Goal: Use online tool/utility: Utilize a website feature to perform a specific function

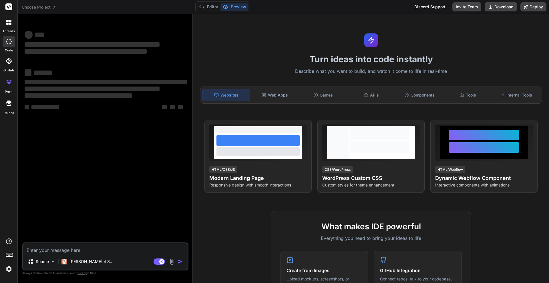
click at [10, 21] on icon at bounding box center [10, 21] width 2 height 2
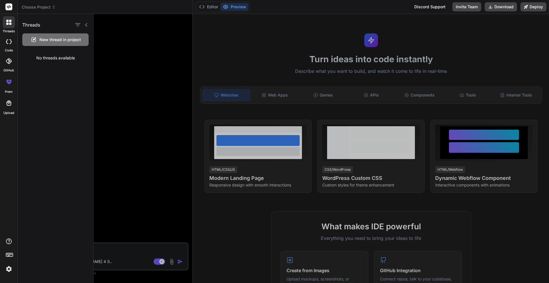
click at [3, 16] on div "threads" at bounding box center [8, 24] width 17 height 20
click at [9, 8] on rect at bounding box center [8, 6] width 7 height 7
click at [8, 48] on label "code" at bounding box center [9, 50] width 8 height 5
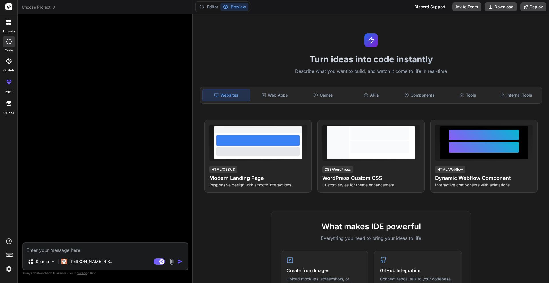
click at [6, 38] on div at bounding box center [9, 41] width 13 height 11
click at [5, 27] on div at bounding box center [9, 22] width 12 height 12
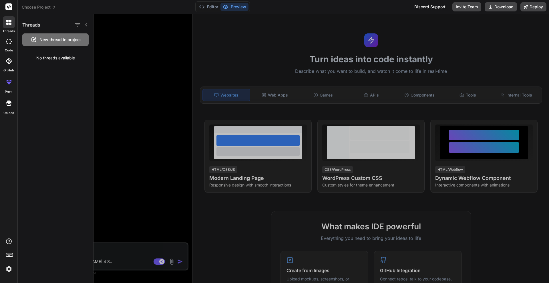
click at [5, 27] on div at bounding box center [9, 22] width 12 height 12
click at [132, 59] on div at bounding box center [322, 148] width 456 height 269
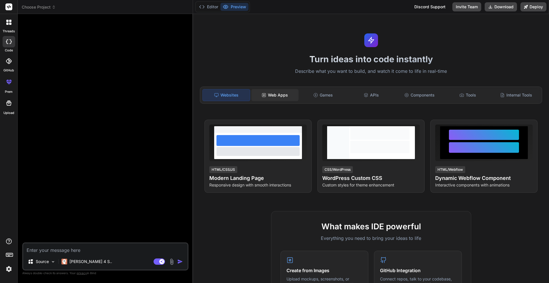
click at [259, 96] on div "Web Apps" at bounding box center [274, 95] width 47 height 12
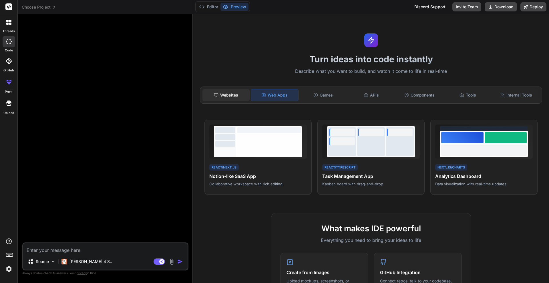
click at [210, 96] on div "Websites" at bounding box center [225, 95] width 47 height 12
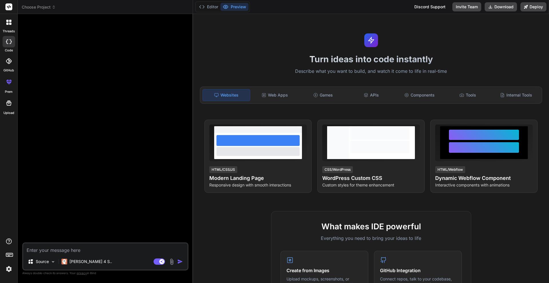
click at [289, 105] on div "Turn ideas into code instantly Describe what you want to build, and watch it co…" at bounding box center [371, 148] width 356 height 269
click at [338, 106] on div "Turn ideas into code instantly Describe what you want to build, and watch it co…" at bounding box center [371, 148] width 356 height 269
click at [331, 97] on div "Games" at bounding box center [323, 95] width 47 height 12
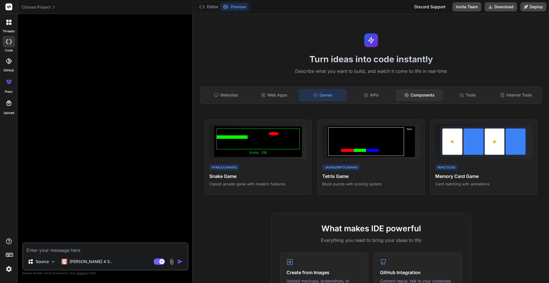
click at [408, 97] on icon at bounding box center [406, 95] width 5 height 5
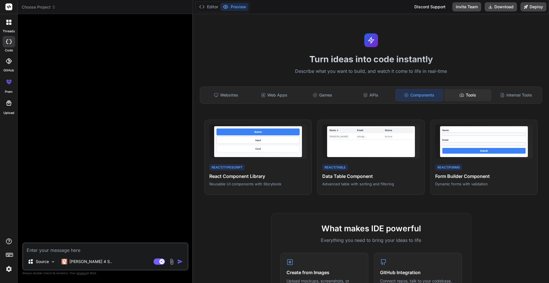
drag, startPoint x: 465, startPoint y: 94, endPoint x: 472, endPoint y: 94, distance: 7.1
click at [465, 93] on div "Tools" at bounding box center [467, 95] width 47 height 12
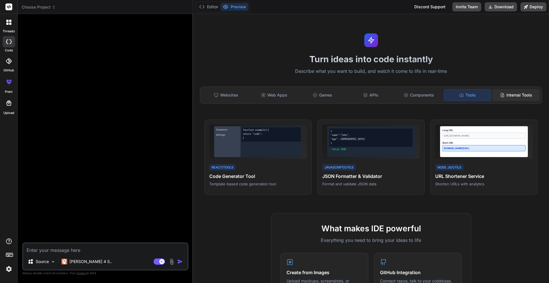
click at [501, 93] on icon at bounding box center [502, 95] width 5 height 5
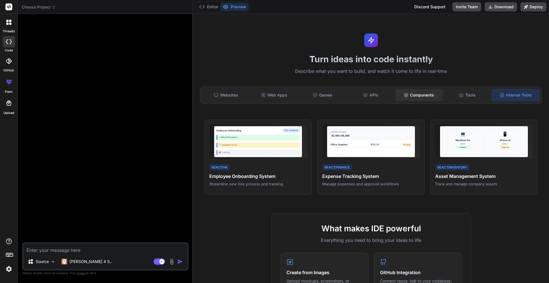
click at [430, 89] on div "Components" at bounding box center [418, 95] width 47 height 12
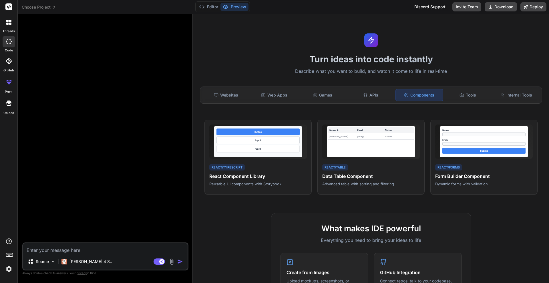
click at [397, 95] on div "Components" at bounding box center [419, 95] width 48 height 12
click at [298, 88] on div "Websites Web Apps Games APIs Components Tools Internal Tools" at bounding box center [371, 95] width 342 height 17
drag, startPoint x: 254, startPoint y: 95, endPoint x: 234, endPoint y: 94, distance: 19.8
click at [254, 95] on div "Web Apps" at bounding box center [274, 95] width 47 height 12
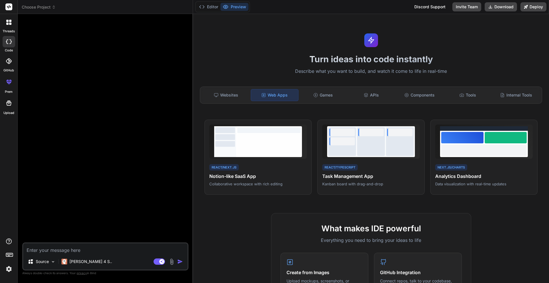
click at [216, 91] on div "Websites" at bounding box center [225, 95] width 47 height 12
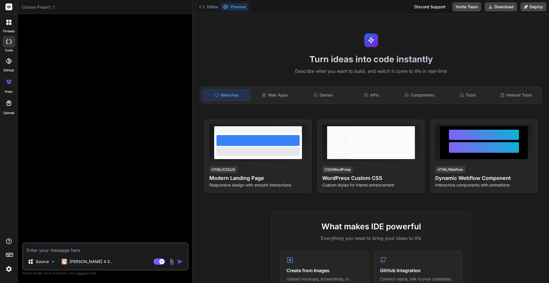
click at [90, 52] on div at bounding box center [105, 131] width 165 height 224
click at [10, 27] on div at bounding box center [9, 22] width 12 height 12
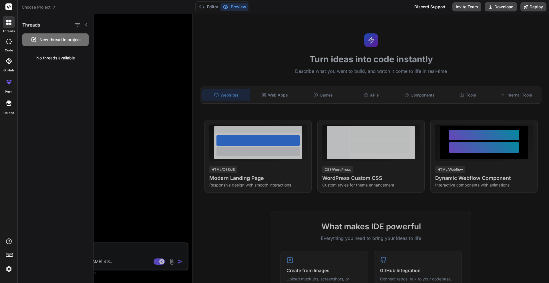
click at [11, 49] on label "code" at bounding box center [9, 50] width 8 height 5
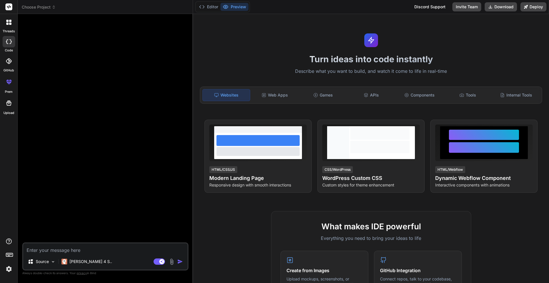
click at [11, 46] on div at bounding box center [9, 41] width 13 height 11
click at [12, 104] on icon at bounding box center [8, 103] width 7 height 7
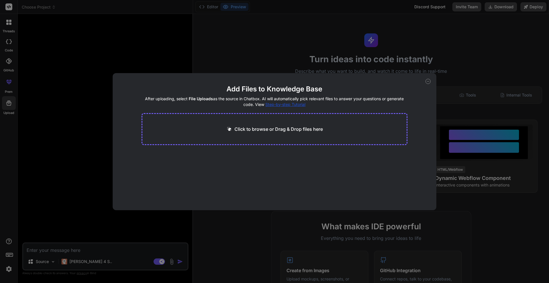
click at [14, 106] on div "Add Files to Knowledge Base After uploading, select File Uploads as the source …" at bounding box center [274, 141] width 549 height 283
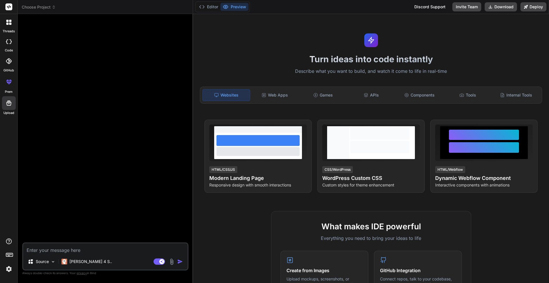
click at [158, 144] on div at bounding box center [105, 131] width 165 height 224
click at [285, 98] on div "Web Apps" at bounding box center [274, 95] width 47 height 12
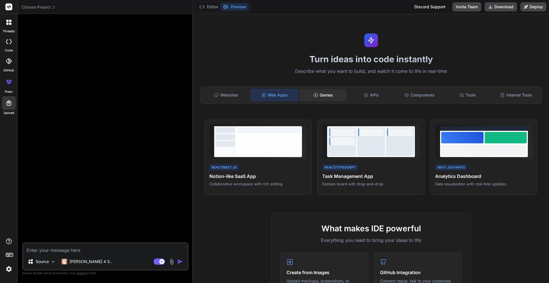
click at [305, 95] on div "Games" at bounding box center [323, 95] width 47 height 12
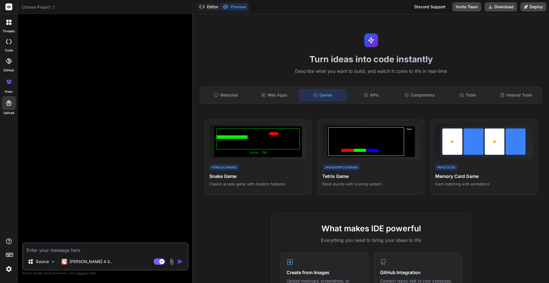
click at [214, 9] on button "Editor" at bounding box center [209, 7] width 24 height 8
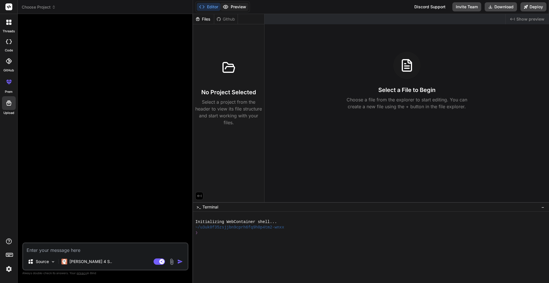
click at [237, 8] on button "Preview" at bounding box center [234, 7] width 28 height 8
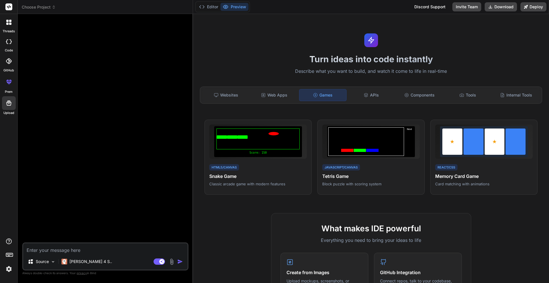
click at [129, 246] on textarea at bounding box center [105, 249] width 164 height 10
click at [161, 265] on rect at bounding box center [159, 262] width 11 height 6
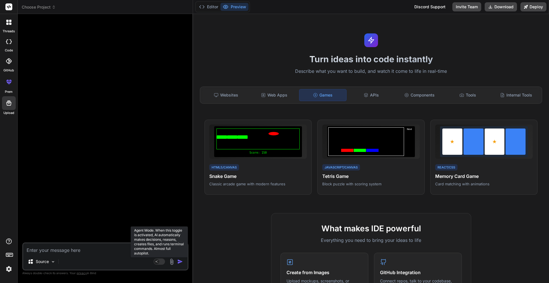
click at [161, 265] on rect at bounding box center [159, 262] width 11 height 6
type textarea "x"
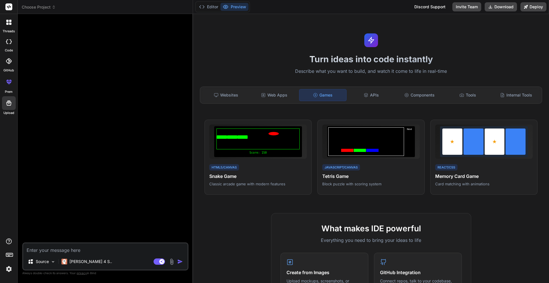
click at [152, 246] on textarea at bounding box center [105, 249] width 164 height 10
type textarea "M"
type textarea "x"
type textarea "Ma"
type textarea "x"
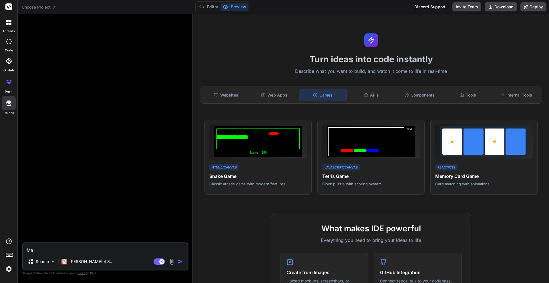
type textarea "Mak"
type textarea "x"
type textarea "Make"
type textarea "x"
type textarea "Make"
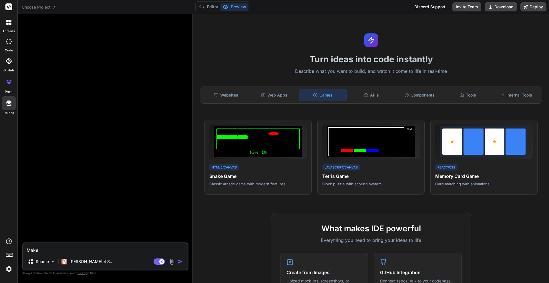
type textarea "x"
type textarea "Make m"
type textarea "x"
type textarea "Make me"
type textarea "x"
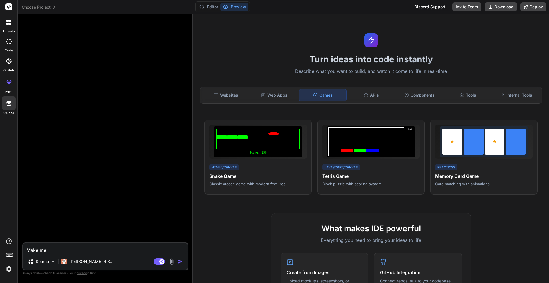
type textarea "Make me"
type textarea "x"
type textarea "Make me a"
type textarea "x"
type textarea "Make me a"
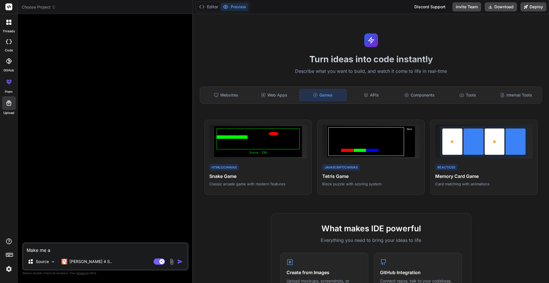
type textarea "x"
type textarea "Make me a w"
type textarea "x"
type textarea "Make me a we"
type textarea "x"
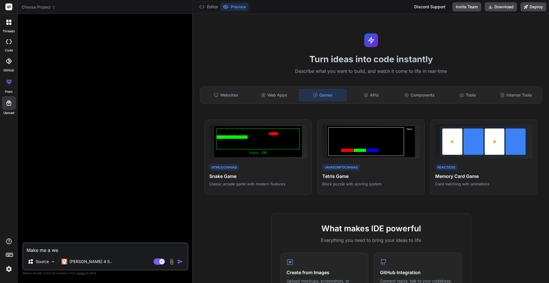
type textarea "Make me a web"
type textarea "x"
type textarea "Make me a web"
type textarea "x"
type textarea "Make me a web a"
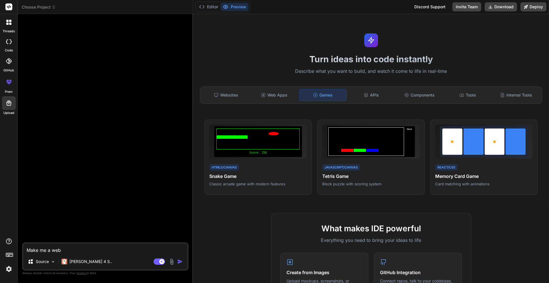
type textarea "x"
type textarea "Make me a web ap"
type textarea "x"
type textarea "Make me a web app"
type textarea "x"
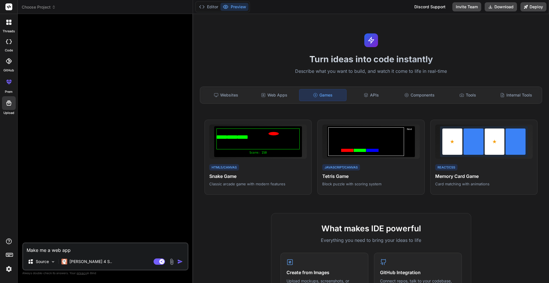
type textarea "Make me a web app"
type textarea "x"
type textarea "Make me a web app l"
type textarea "x"
type textarea "Make me a web app li"
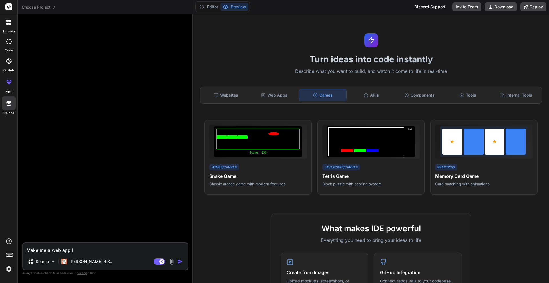
type textarea "x"
type textarea "Make me a web app lik"
type textarea "x"
type textarea "Make me a web app like"
type textarea "x"
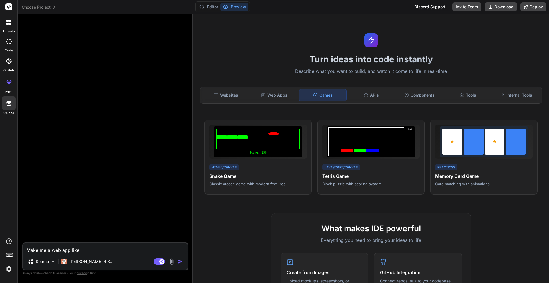
paste textarea "[URL][DOMAIN_NAME]"
type textarea "Make me a web app likehttps://[DOMAIN_NAME][URL]"
type textarea "x"
click at [79, 251] on textarea "Make me a web app likehttps://[DOMAIN_NAME][URL]" at bounding box center [105, 249] width 164 height 10
type textarea "Make me a web app like [URL][DOMAIN_NAME]"
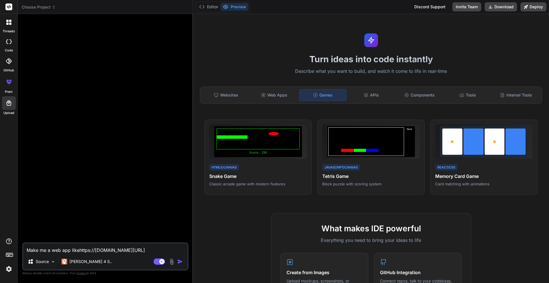
type textarea "x"
type textarea "Make me a web app like [URL][DOMAIN_NAME]."
type textarea "x"
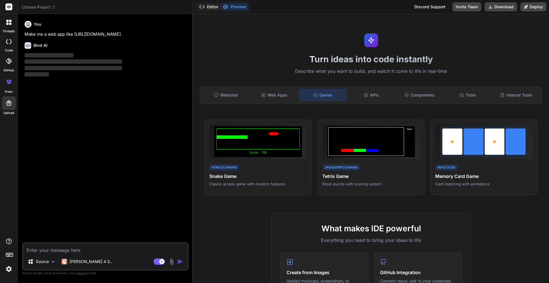
click at [210, 8] on button "Editor" at bounding box center [209, 7] width 24 height 8
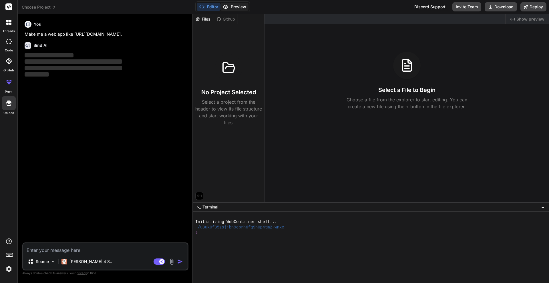
click at [233, 7] on button "Preview" at bounding box center [234, 7] width 28 height 8
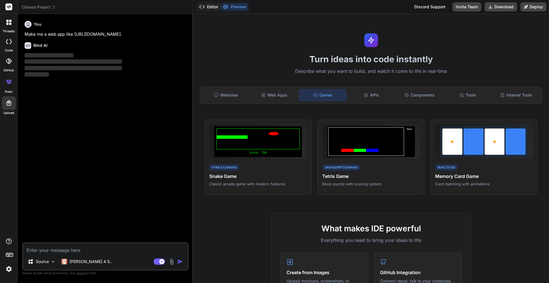
click at [215, 9] on button "Editor" at bounding box center [209, 7] width 24 height 8
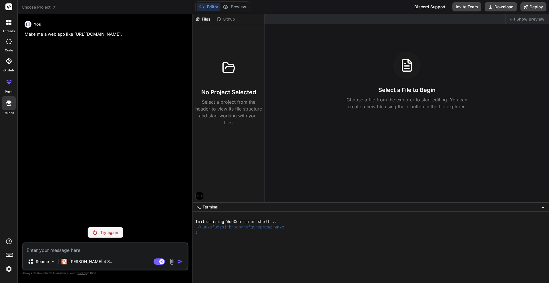
click at [115, 228] on div "Try again" at bounding box center [106, 232] width 36 height 11
click at [15, 24] on div "threads" at bounding box center [8, 24] width 17 height 20
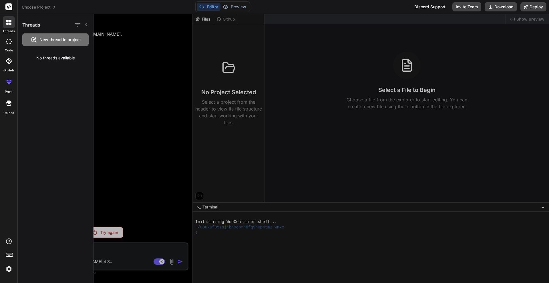
click at [10, 265] on img at bounding box center [9, 270] width 10 height 10
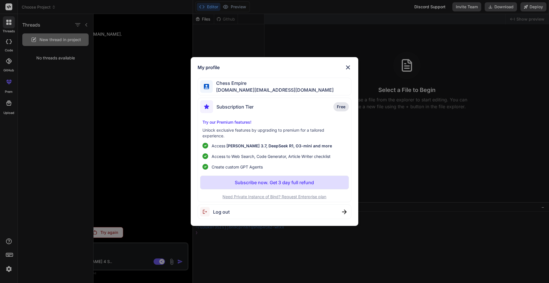
click at [349, 56] on div "My profile Chess Empire [DOMAIN_NAME][EMAIL_ADDRESS][DOMAIN_NAME] Subscription …" at bounding box center [274, 141] width 549 height 283
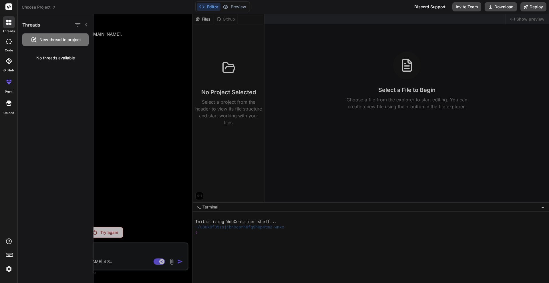
click at [65, 219] on div "Threads New thread in project No threads available" at bounding box center [56, 148] width 76 height 269
click at [158, 190] on div at bounding box center [322, 148] width 456 height 269
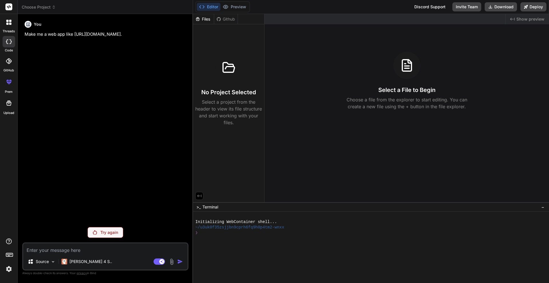
click at [6, 27] on div at bounding box center [9, 22] width 12 height 12
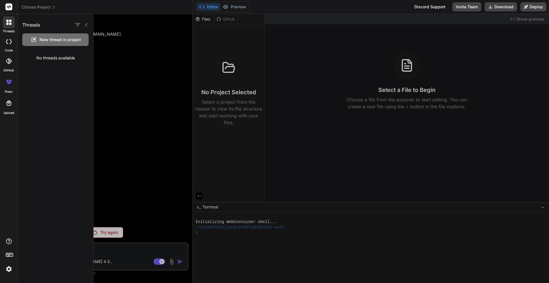
click at [42, 56] on div "No threads available" at bounding box center [55, 58] width 75 height 15
click at [75, 39] on span "New thread in project" at bounding box center [59, 40] width 41 height 6
type textarea "x"
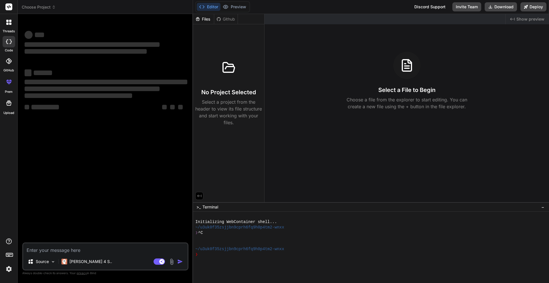
click at [124, 252] on textarea at bounding box center [105, 249] width 164 height 10
type textarea "v"
type textarea "x"
type textarea "c"
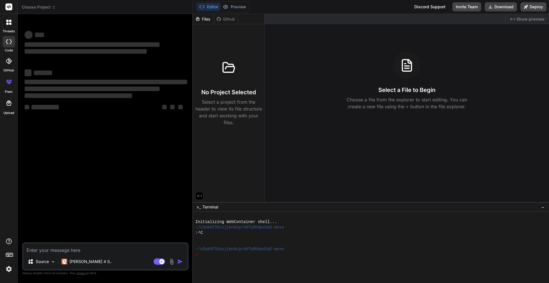
type textarea "x"
type textarea "cr"
type textarea "x"
type textarea "cre"
type textarea "x"
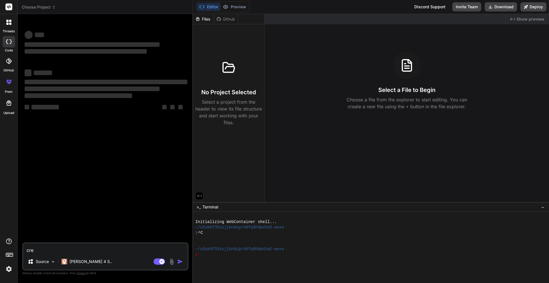
type textarea "crea"
type textarea "x"
type textarea "creat"
type textarea "x"
type textarea "create"
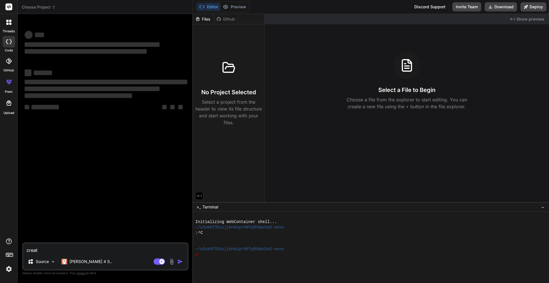
type textarea "x"
type textarea "create"
type textarea "x"
type textarea "create m"
type textarea "x"
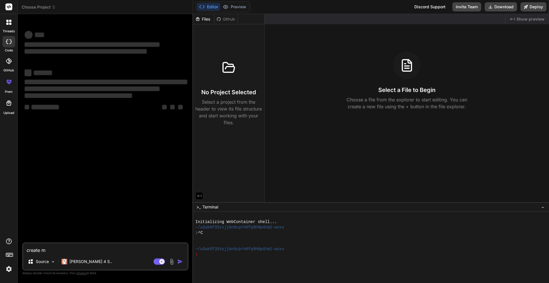
type textarea "create me"
type textarea "x"
type textarea "create me"
type textarea "x"
type textarea "create me a"
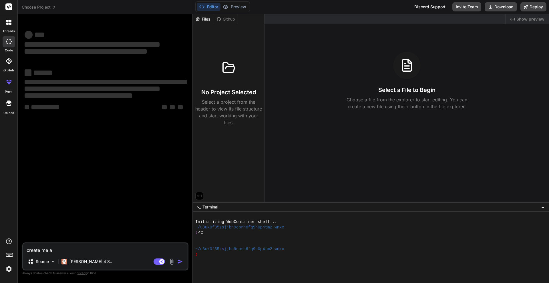
type textarea "x"
type textarea "create me a"
type textarea "x"
type textarea "create me a w"
type textarea "x"
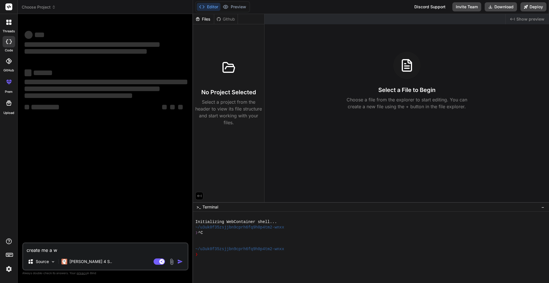
type textarea "create me a we"
type textarea "x"
type textarea "create me a web"
type textarea "x"
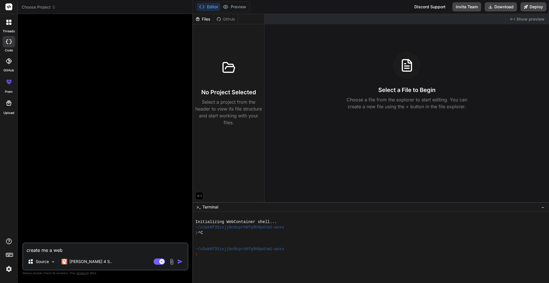
type textarea "create me a web"
type textarea "x"
type textarea "create me a web a"
type textarea "x"
type textarea "create me a web ap"
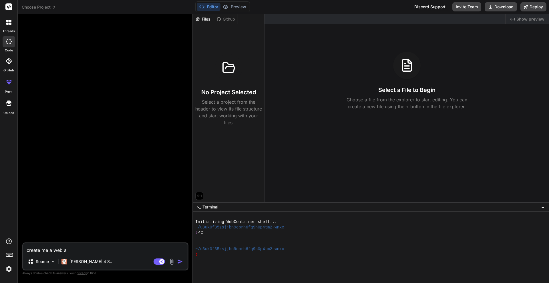
type textarea "x"
type textarea "create me a web app"
type textarea "x"
type textarea "create me a web app"
type textarea "x"
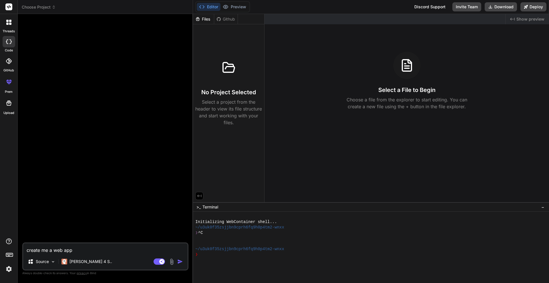
type textarea "create me a web app l"
type textarea "x"
type textarea "create me a web app li"
type textarea "x"
type textarea "create me a web app lik"
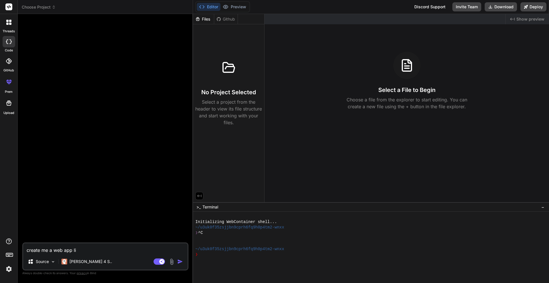
type textarea "x"
type textarea "create me a web app like"
type textarea "x"
type textarea "create me a web app like"
type textarea "x"
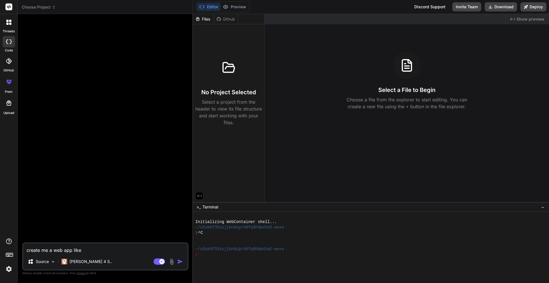
paste textarea "[URL][DOMAIN_NAME]"
type textarea "create me a web app like [URL][DOMAIN_NAME]"
type textarea "x"
type textarea "create me a web app like [URL][DOMAIN_NAME]."
type textarea "x"
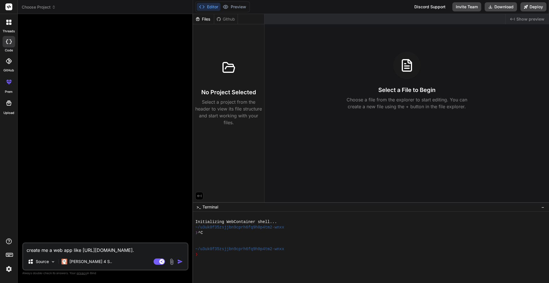
type textarea "create me a web app like [URL][DOMAIN_NAME]."
type textarea "x"
type textarea "create me a web app like [URL][DOMAIN_NAME]."
type textarea "x"
type textarea "create me a web app like [URL][DOMAIN_NAME]."
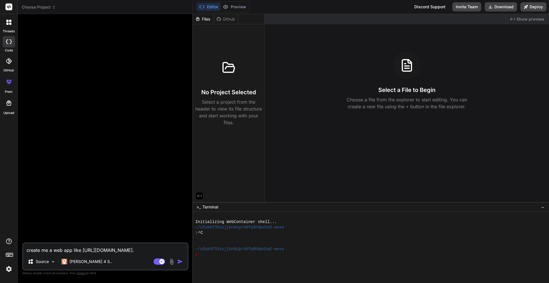
type textarea "x"
type textarea "create me a web app like [URL][DOMAIN_NAME]."
type textarea "x"
type textarea "create me a web app like [URL]."
type textarea "x"
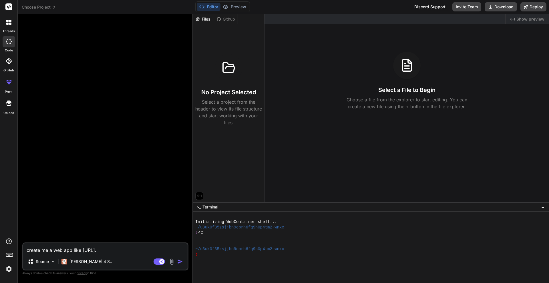
type textarea "create me a web app like [URL].."
type textarea "x"
type textarea "create me a web app like [URL]."
type textarea "x"
type textarea "create me a web app like [URL]."
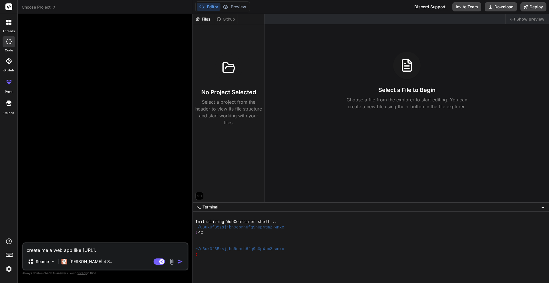
type textarea "x"
type textarea "create me a web app like [URL]."
type textarea "x"
type textarea "create me a web app like https://.getbind."
type textarea "x"
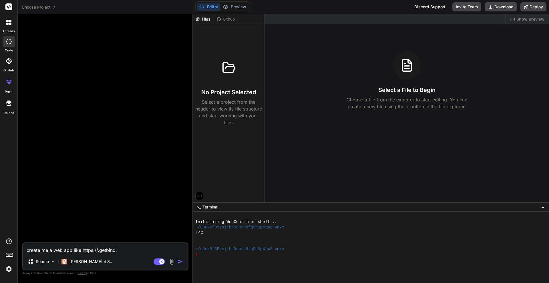
type textarea "create me a web app like https:/.getbind."
type textarea "x"
type textarea "create me a web app like https:.getbind."
type textarea "x"
type textarea "create me a web app like https.getbind."
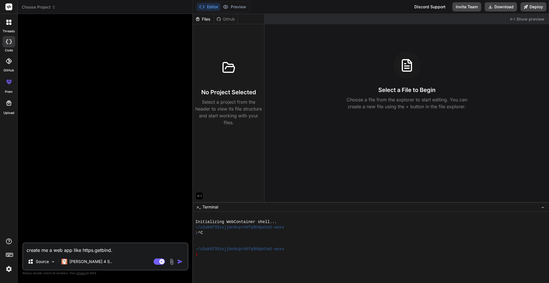
type textarea "x"
type textarea "create me a web app like http.getbind."
type textarea "x"
type textarea "create me a web app like htt.getbind."
type textarea "x"
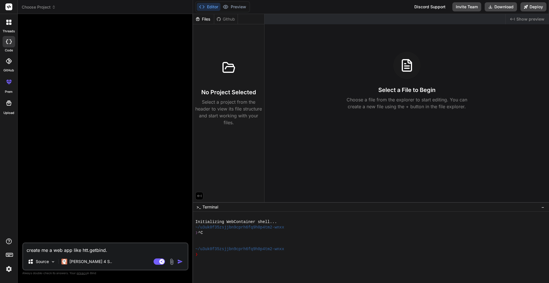
type textarea "create me a web app like ht.getbind."
type textarea "x"
type textarea "create me a web app like h.getbind."
type textarea "x"
type textarea "create me a web app like .getbind."
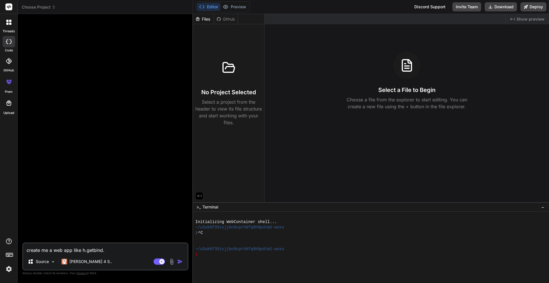
type textarea "x"
type textarea "create me a web app like getbind."
type textarea "x"
type textarea "create me a web app like gebind."
type textarea "x"
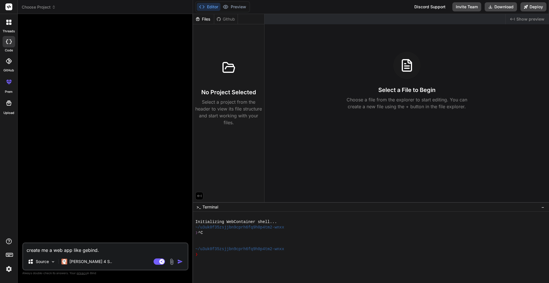
type textarea "create me a web app like gbind."
type textarea "x"
type textarea "create me a web app like bind."
type textarea "x"
type textarea "create me a web app likebind."
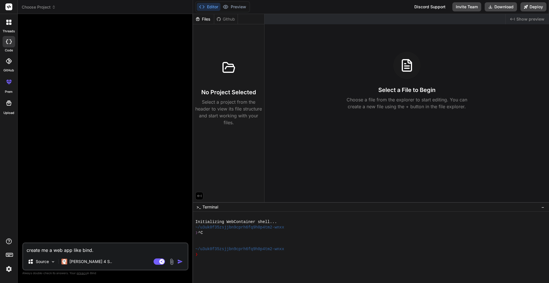
type textarea "x"
type textarea "create me a web app like bind."
type textarea "x"
type textarea "create me a web app like bind ."
type textarea "x"
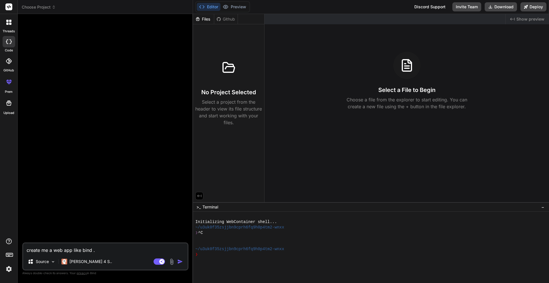
type textarea "create me a web app like bind A."
type textarea "x"
type textarea "create me a web app like bind AI."
type textarea "x"
type textarea "create me a web app like bind AI.."
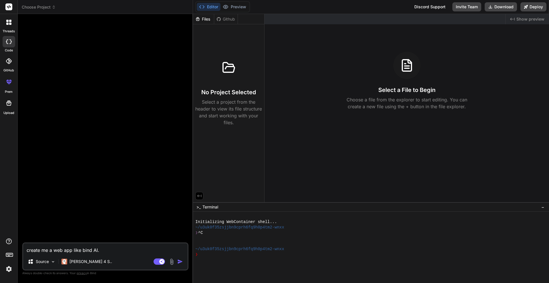
type textarea "x"
type textarea "create me a web app like bind AI."
type textarea "x"
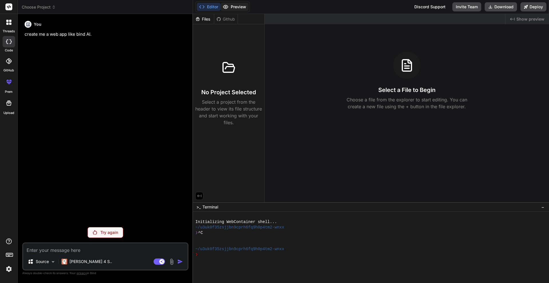
click at [244, 9] on button "Preview" at bounding box center [234, 7] width 28 height 8
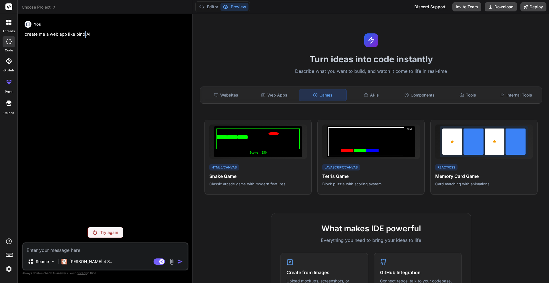
click at [85, 177] on div "You create me a web app like bind AI." at bounding box center [105, 121] width 165 height 204
click at [143, 214] on div "You create me a web app like bind AI." at bounding box center [105, 121] width 165 height 204
click at [111, 229] on div "Try again" at bounding box center [106, 232] width 36 height 11
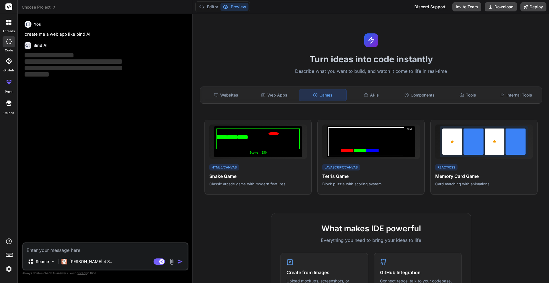
type textarea "x"
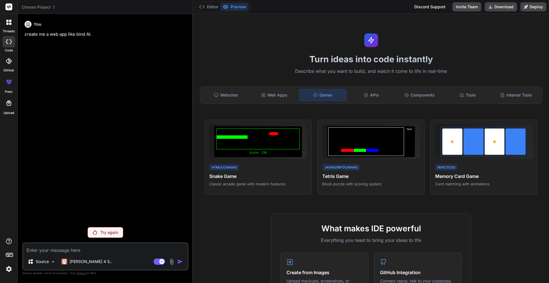
click at [114, 145] on div "You create me a web app like bind AI." at bounding box center [105, 121] width 165 height 204
